Goal: Transaction & Acquisition: Purchase product/service

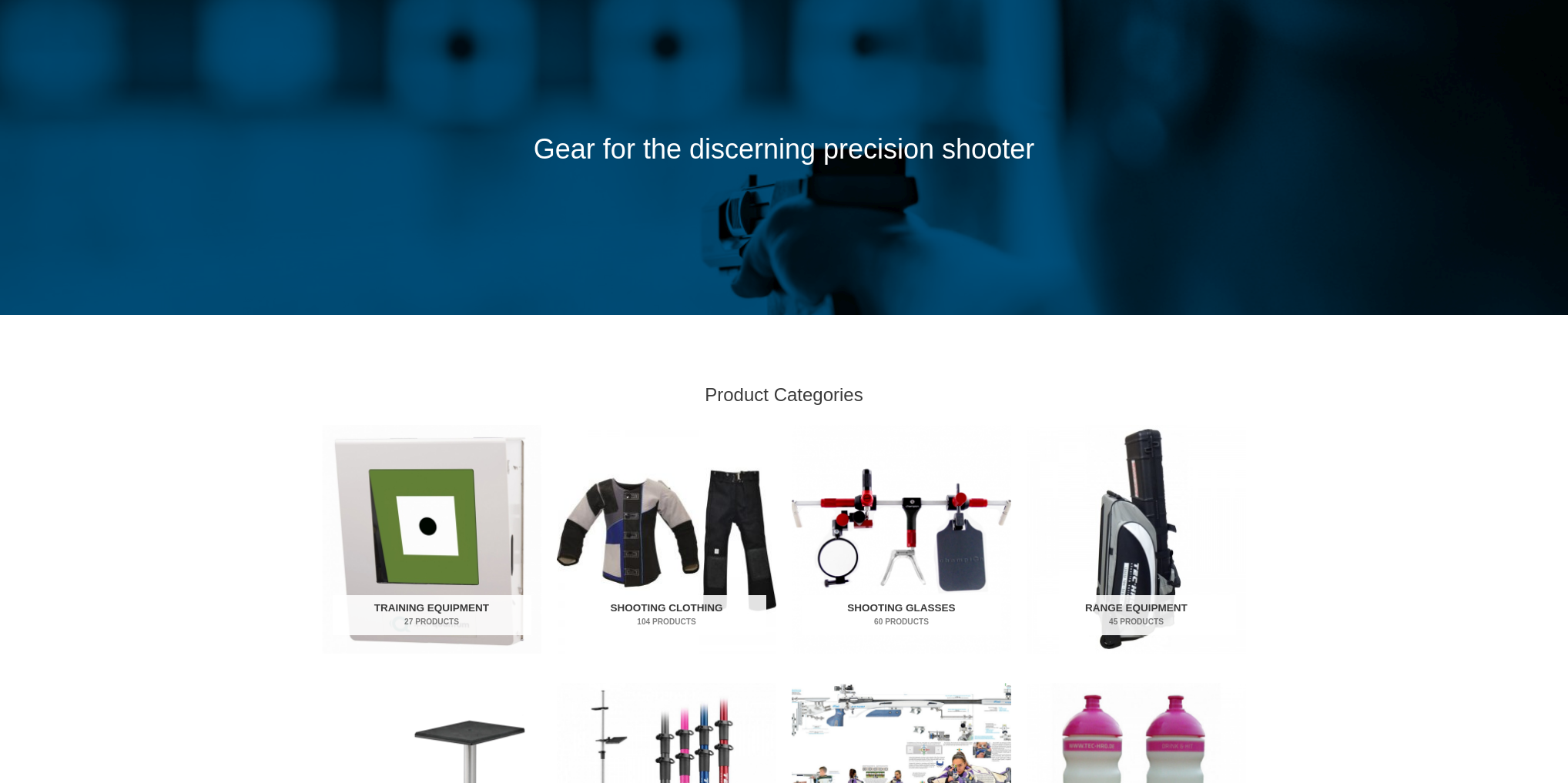
scroll to position [185, 0]
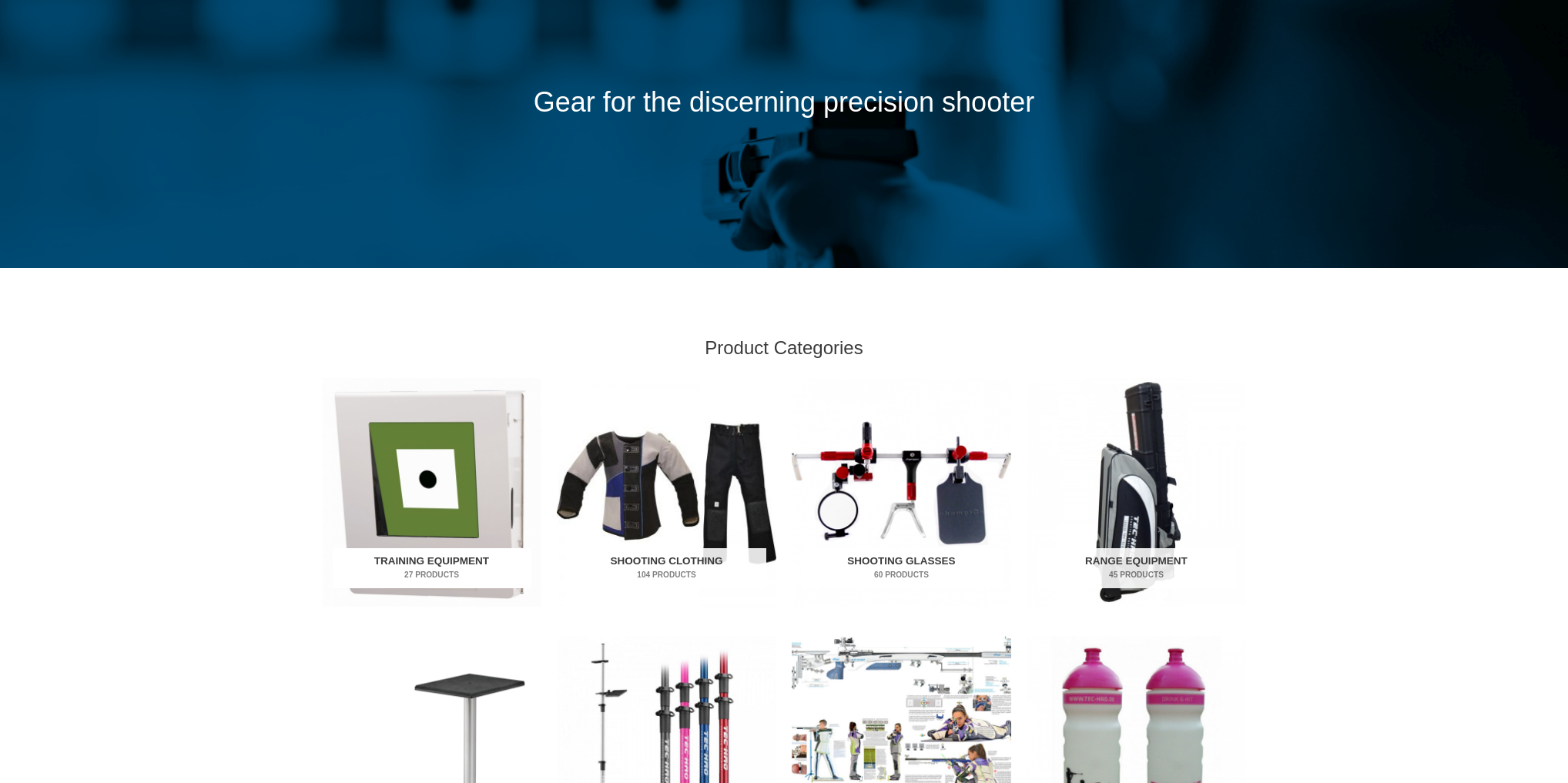
click at [422, 529] on img "Visit product category Training Equipment" at bounding box center [431, 492] width 219 height 229
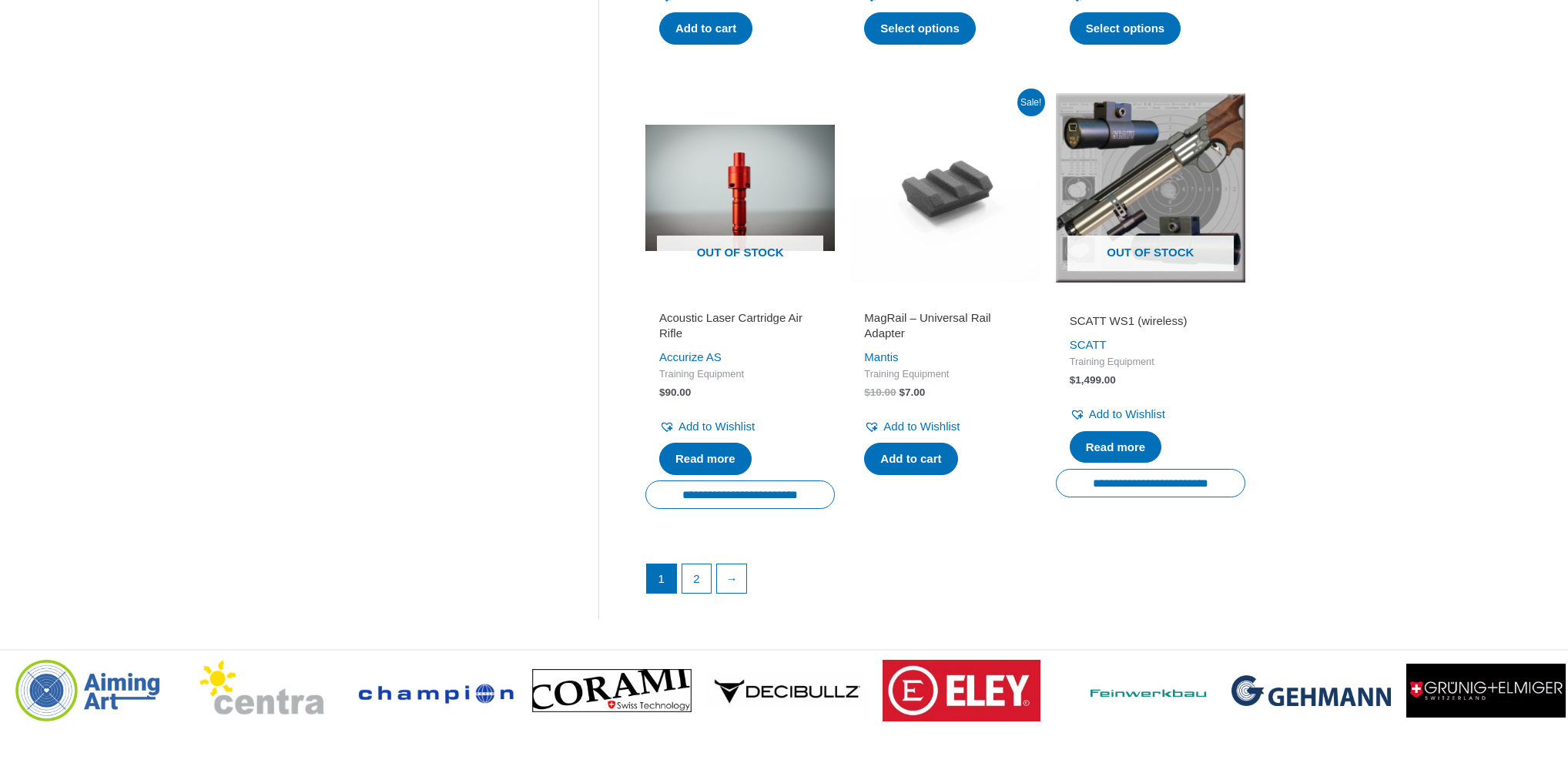
scroll to position [2095, 0]
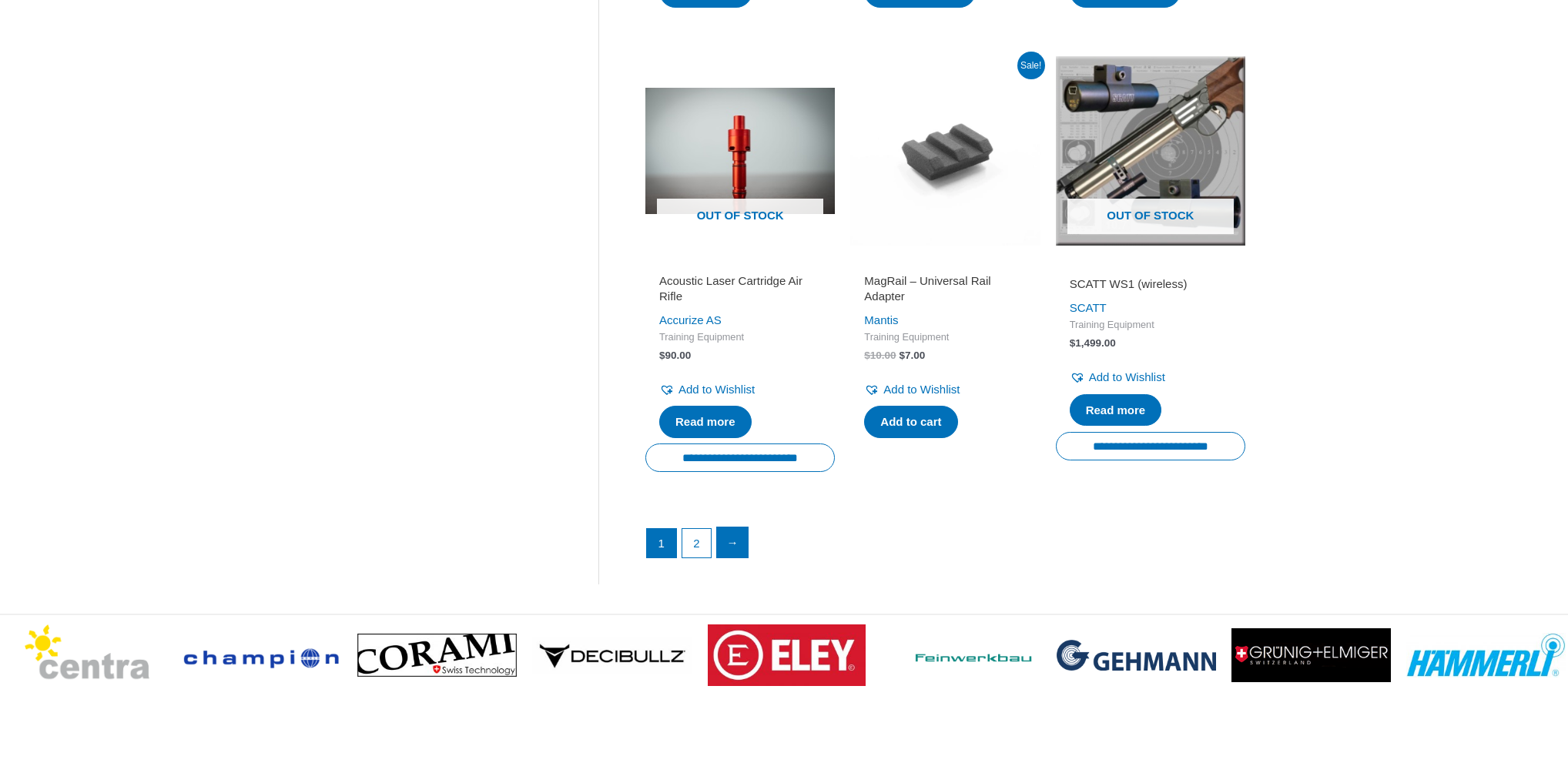
click at [732, 558] on link "→" at bounding box center [732, 543] width 31 height 31
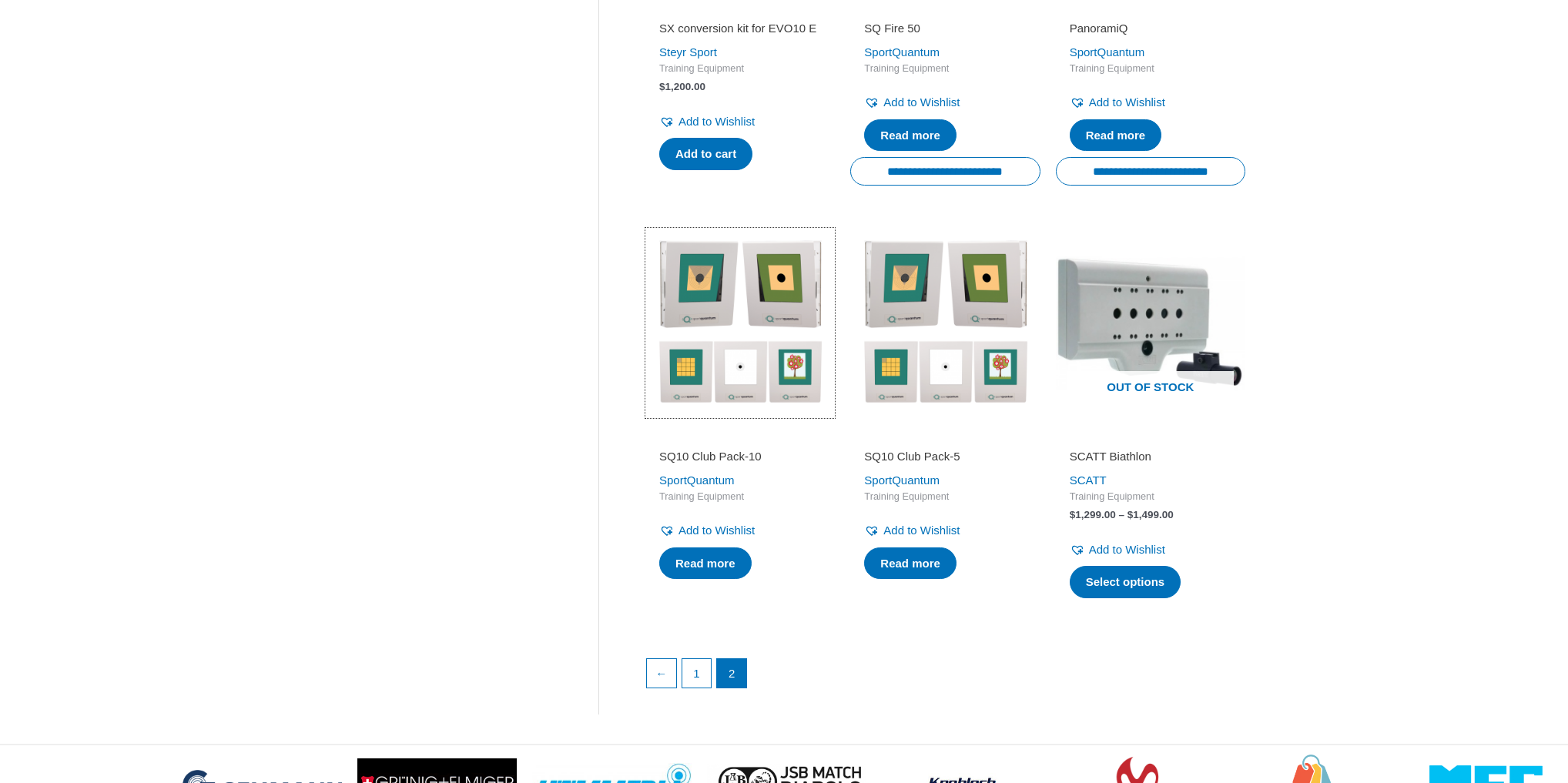
scroll to position [1478, 0]
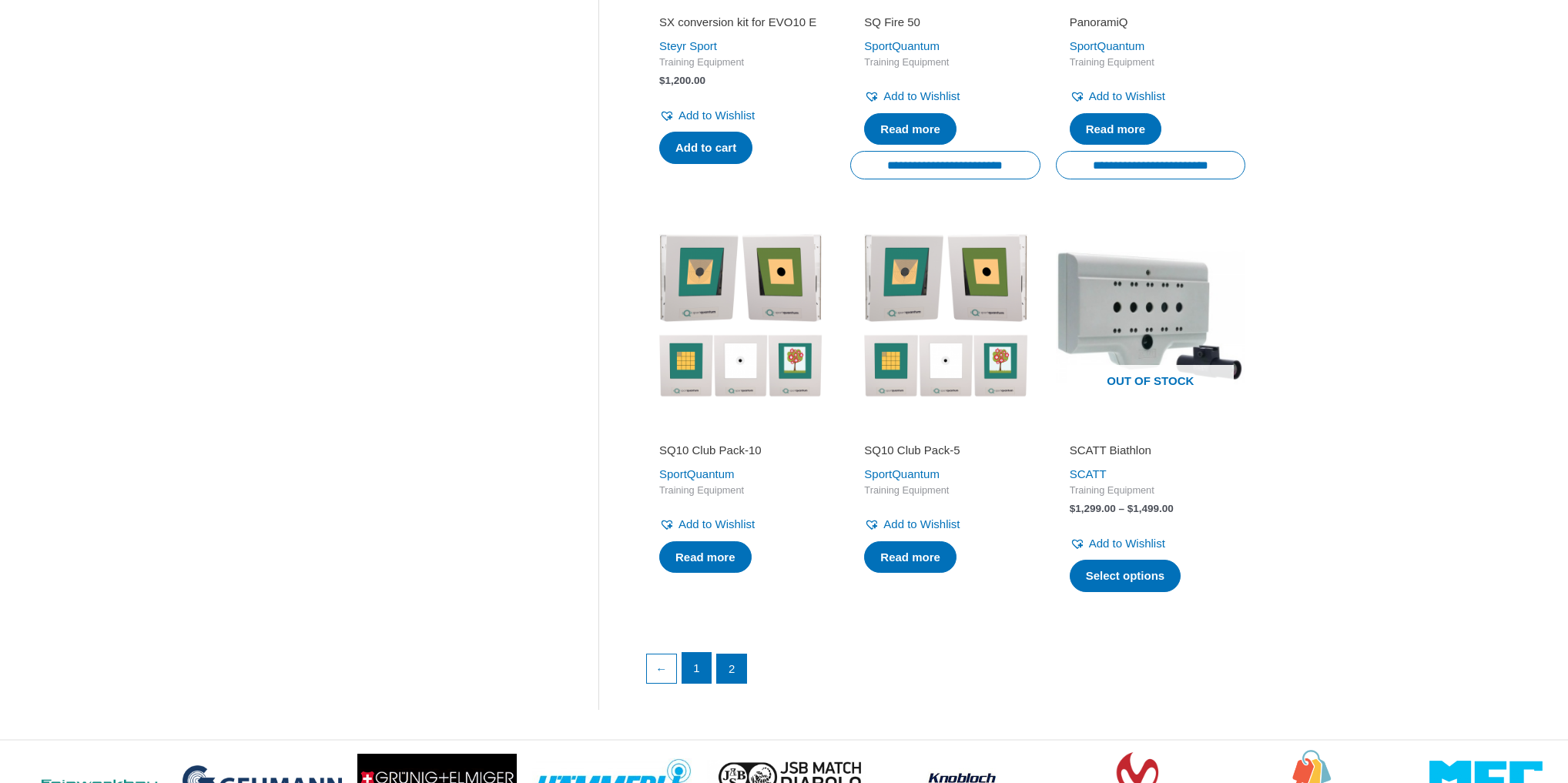
click at [683, 672] on link "1" at bounding box center [697, 669] width 29 height 31
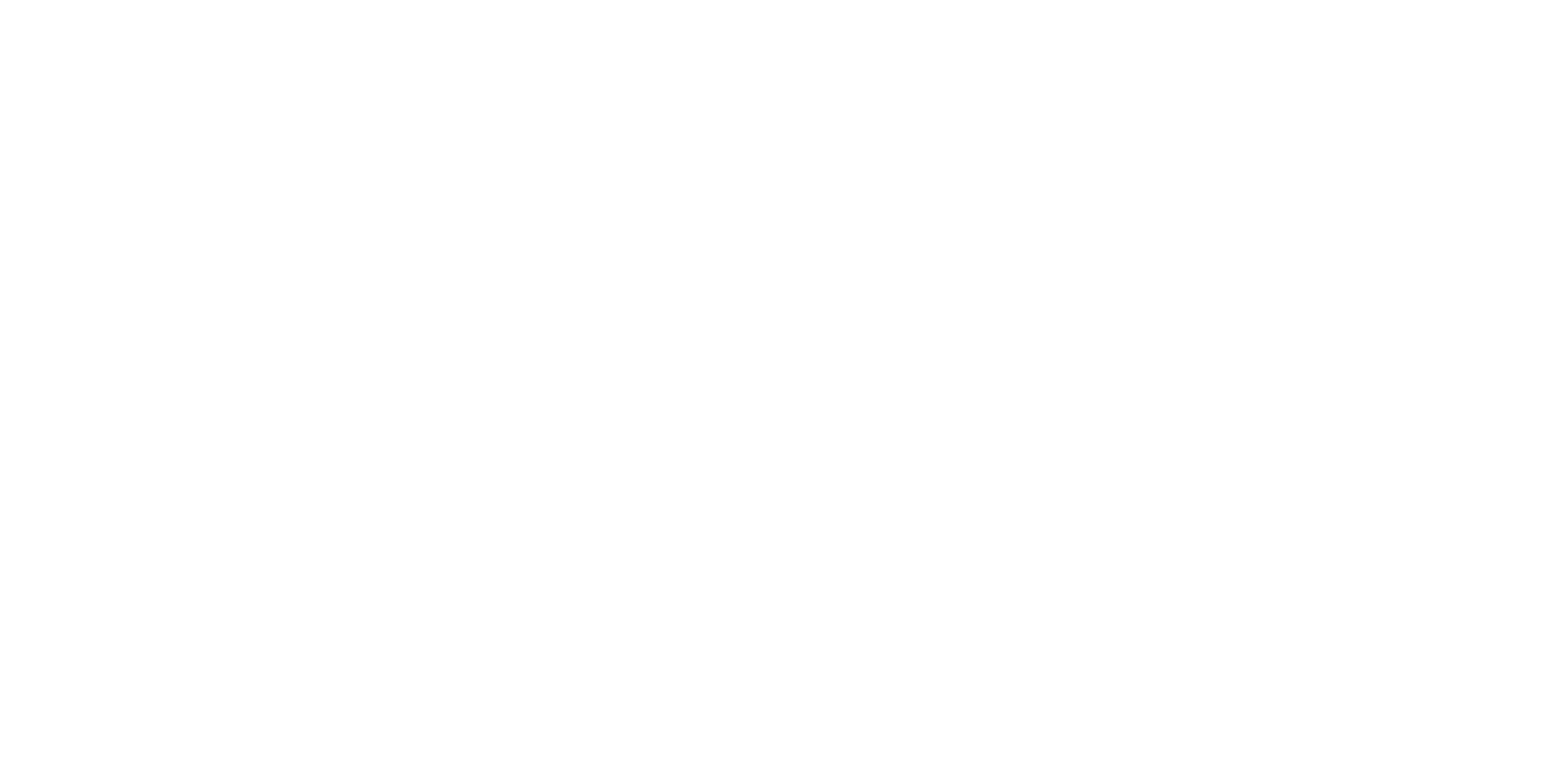
scroll to position [3634, 0]
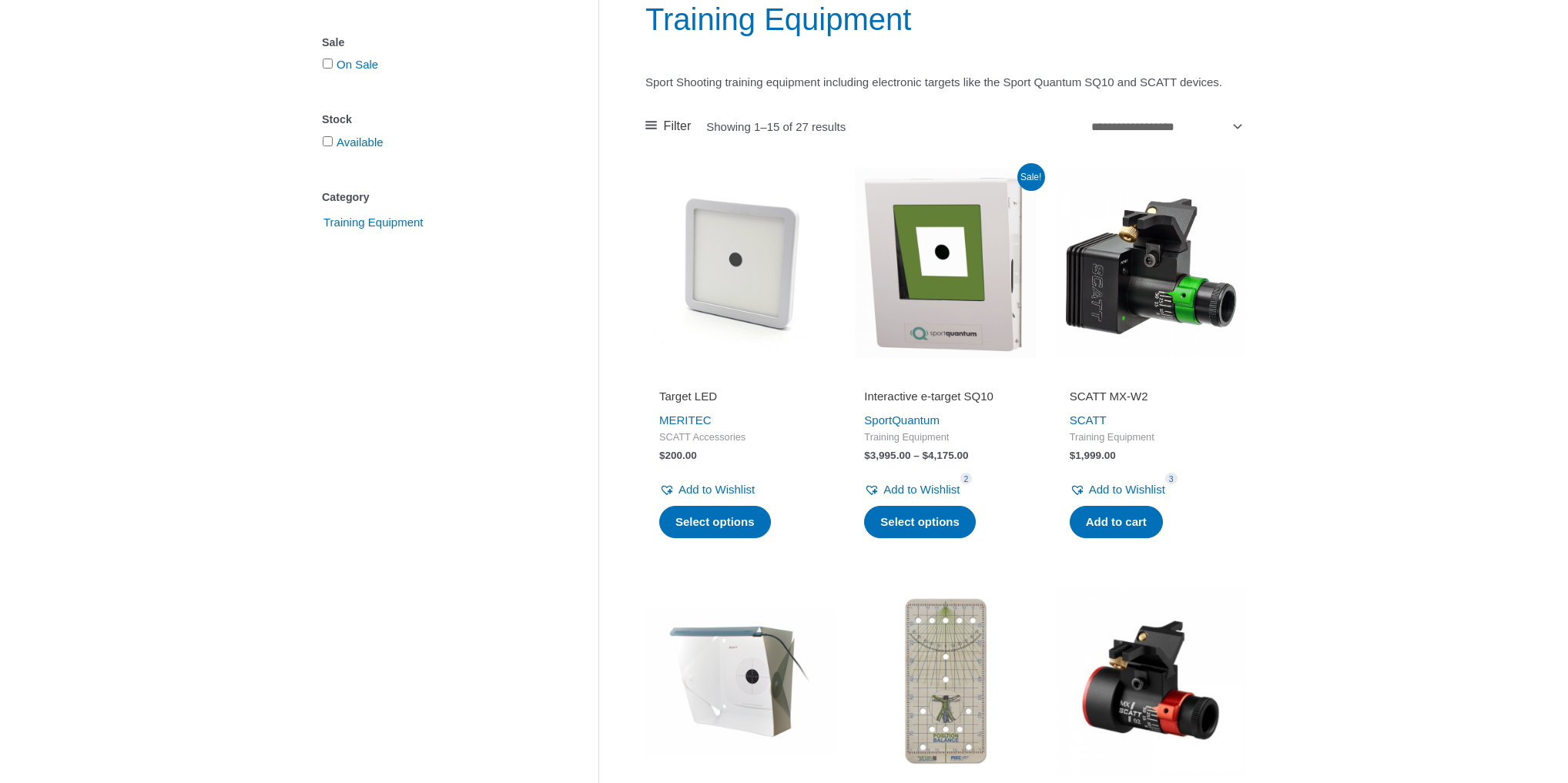
scroll to position [247, 0]
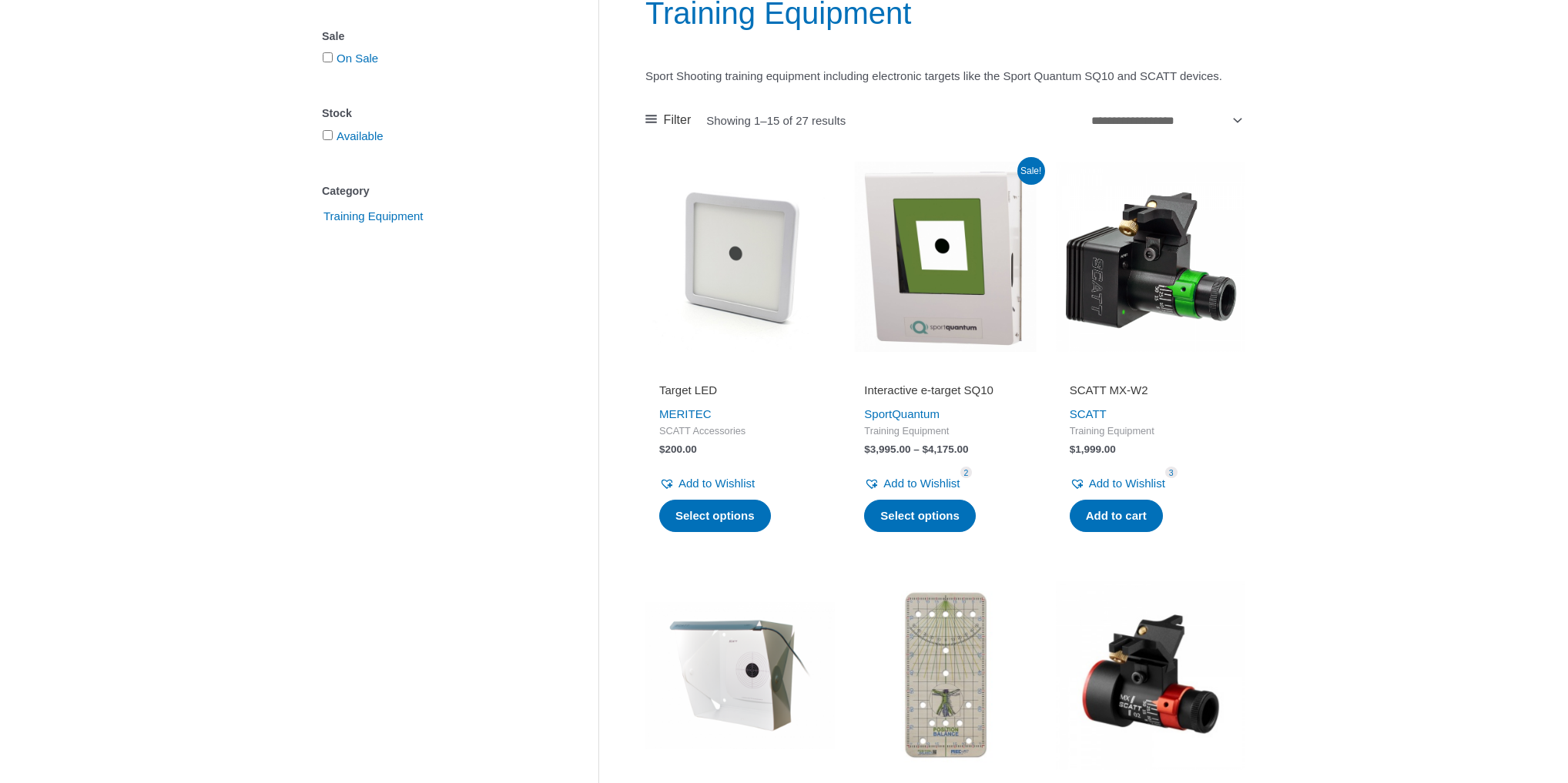
click at [921, 398] on h2 "Interactive e-target SQ10" at bounding box center [945, 390] width 162 height 16
